Goal: Entertainment & Leisure: Consume media (video, audio)

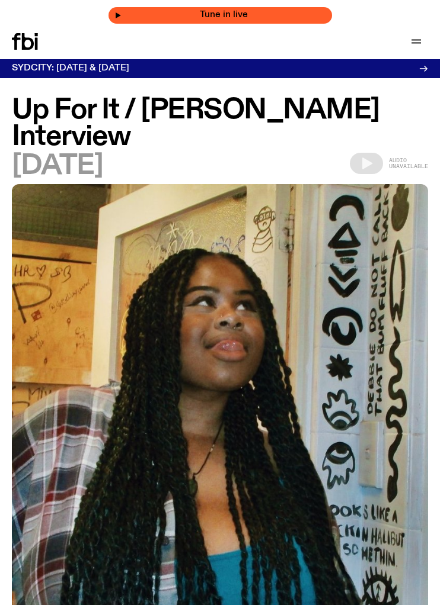
click at [225, 11] on span "Tune in live" at bounding box center [223, 15] width 204 height 9
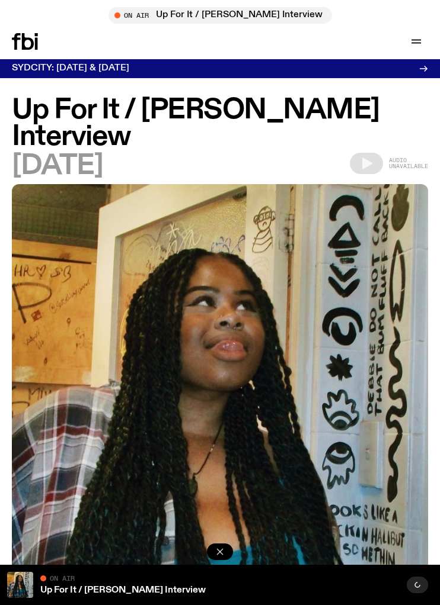
click at [219, 552] on icon "button" at bounding box center [220, 552] width 12 height 12
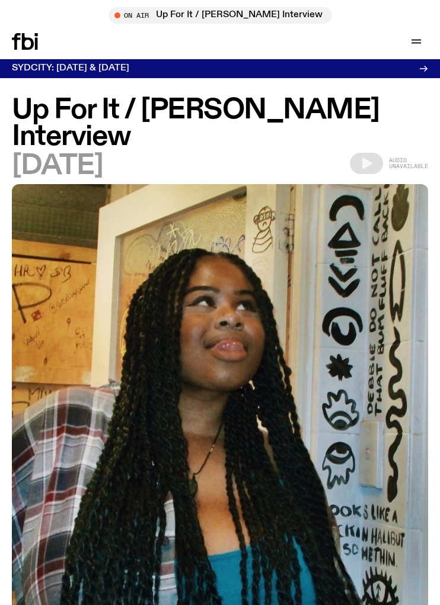
click at [24, 43] on icon at bounding box center [28, 41] width 12 height 17
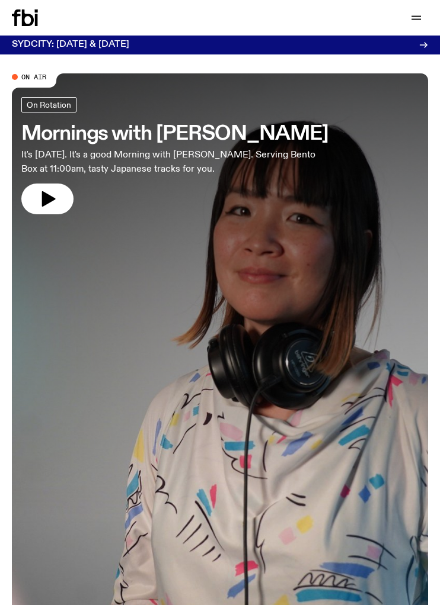
click at [197, 132] on h3 "Mornings with [PERSON_NAME]" at bounding box center [174, 133] width 307 height 19
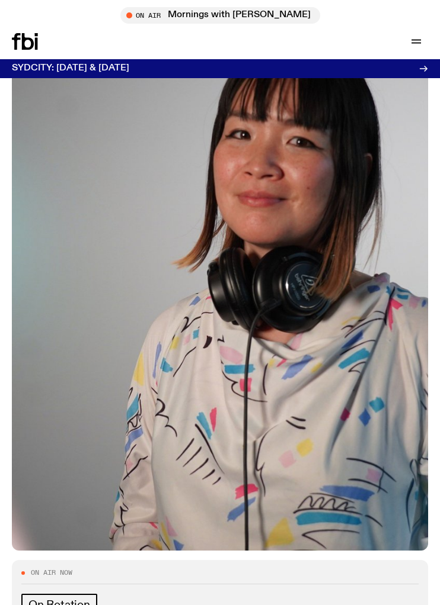
scroll to position [613, 0]
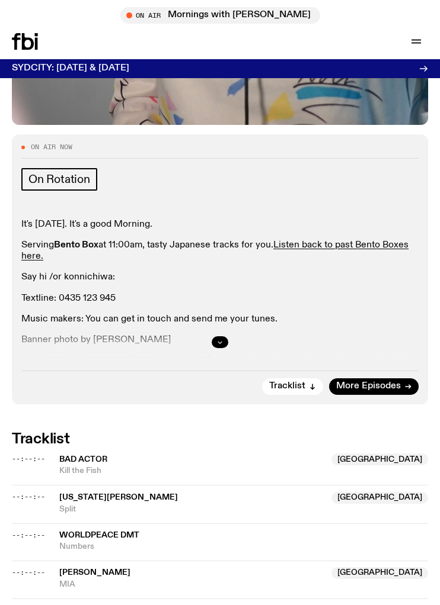
click at [221, 339] on icon "button" at bounding box center [219, 342] width 7 height 7
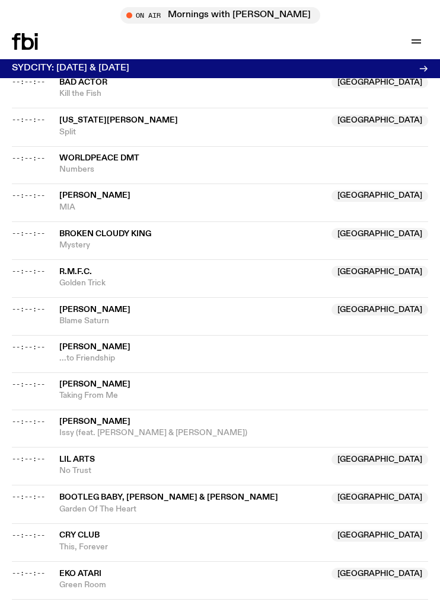
scroll to position [798, 0]
